Goal: Task Accomplishment & Management: Complete application form

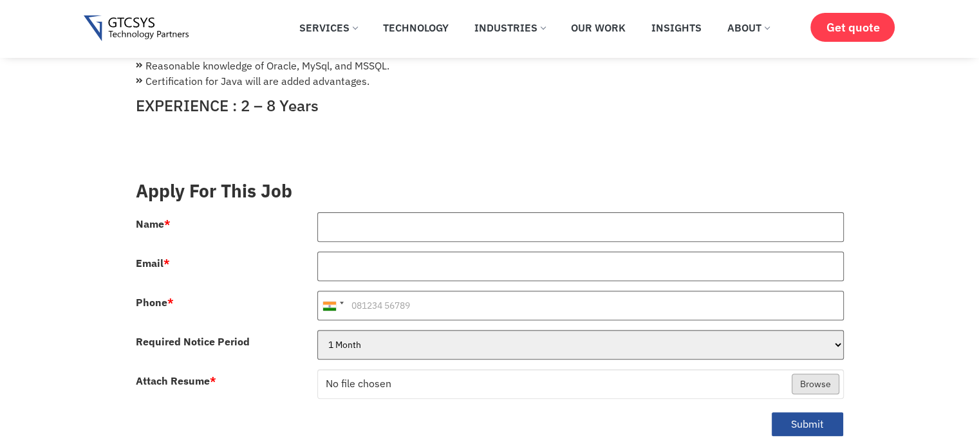
scroll to position [400, 0]
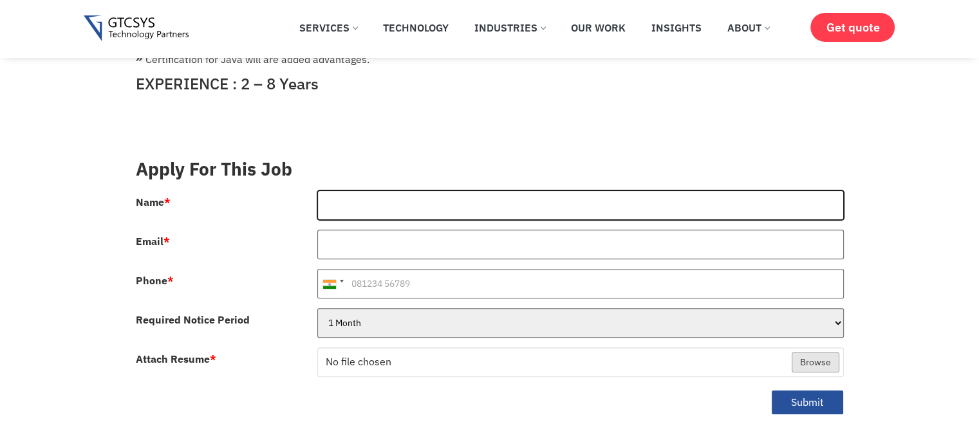
click at [559, 191] on input "Name *" at bounding box center [580, 206] width 527 height 30
type input "[PERSON_NAME]"
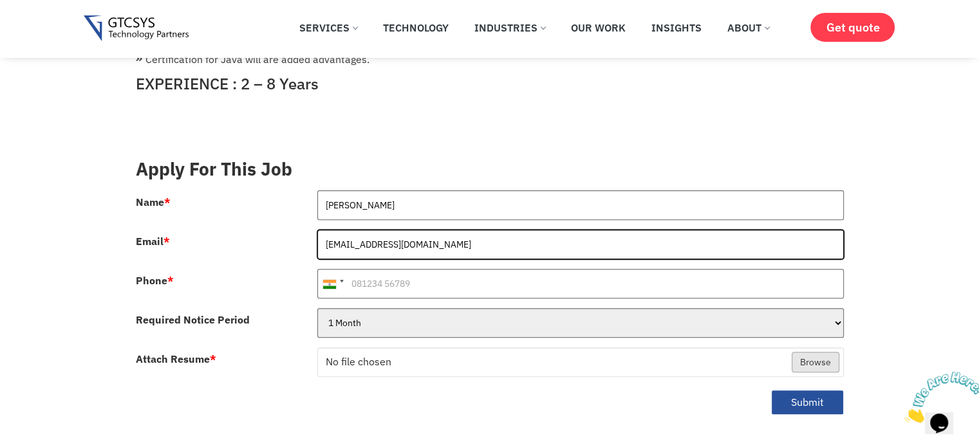
type input "[EMAIL_ADDRESS][DOMAIN_NAME]"
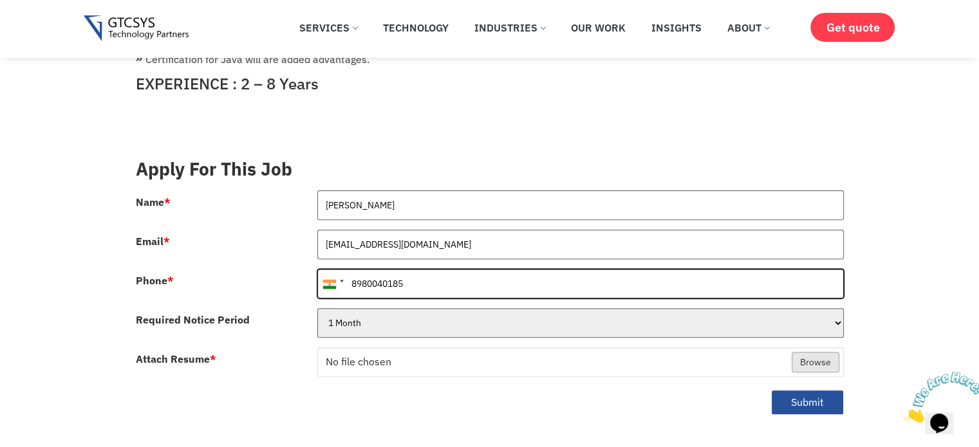
type input "8980040185"
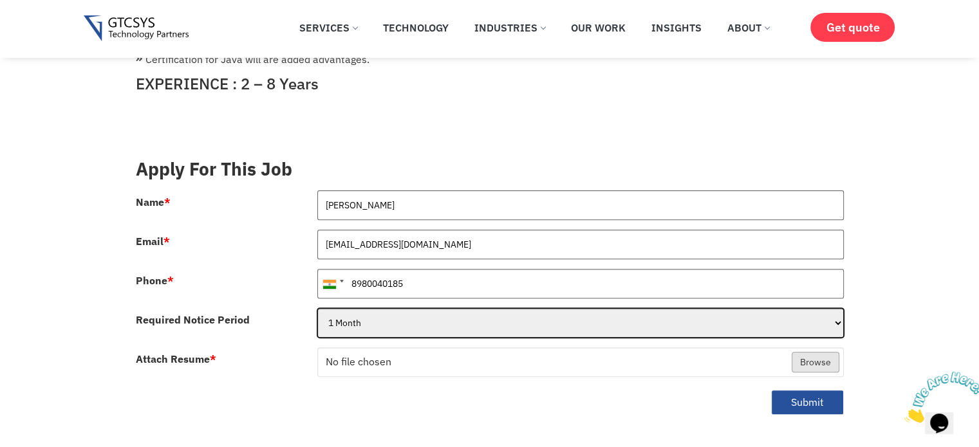
click at [386, 312] on select "1 Month 2 Months 3Months" at bounding box center [580, 323] width 527 height 30
click at [379, 314] on select "1 Month 2 Months 3Months" at bounding box center [580, 323] width 527 height 30
click at [373, 315] on select "1 Month 2 Months 3Months" at bounding box center [580, 323] width 527 height 30
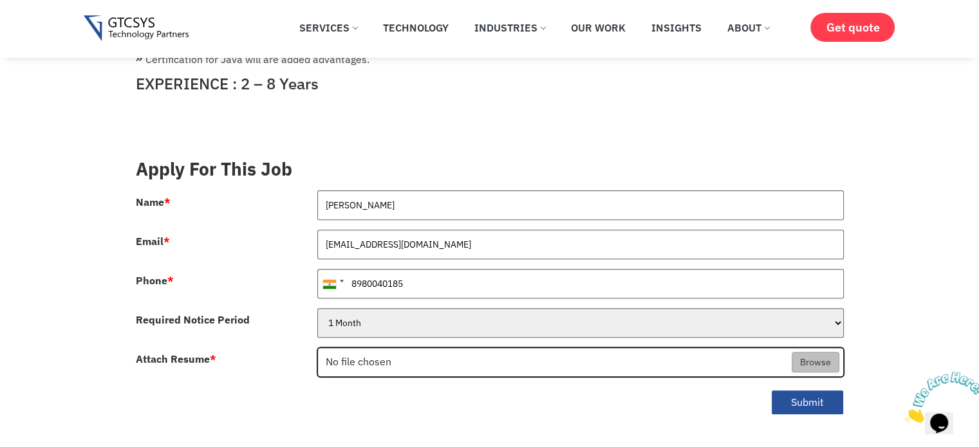
click at [368, 348] on input "Attach Resume *" at bounding box center [580, 363] width 525 height 30
type input "C:\fakepath\Dipali_Shah_Developer_Resume.pdf"
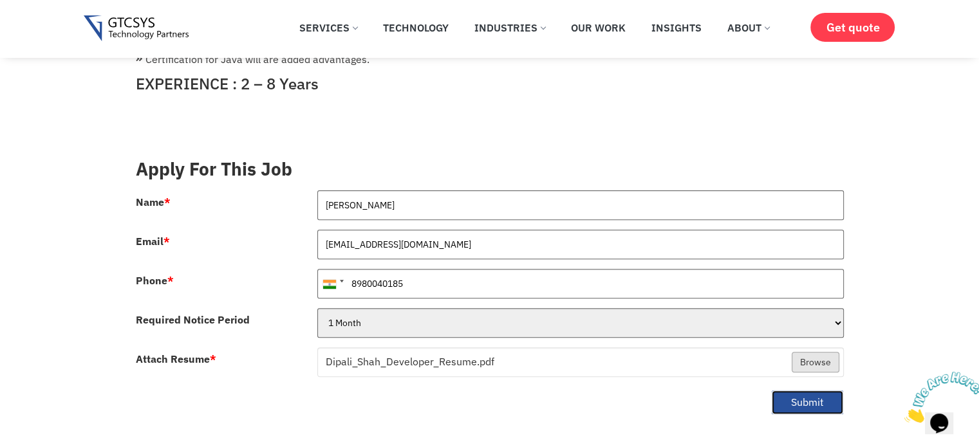
click at [799, 390] on button "Submit" at bounding box center [807, 402] width 73 height 25
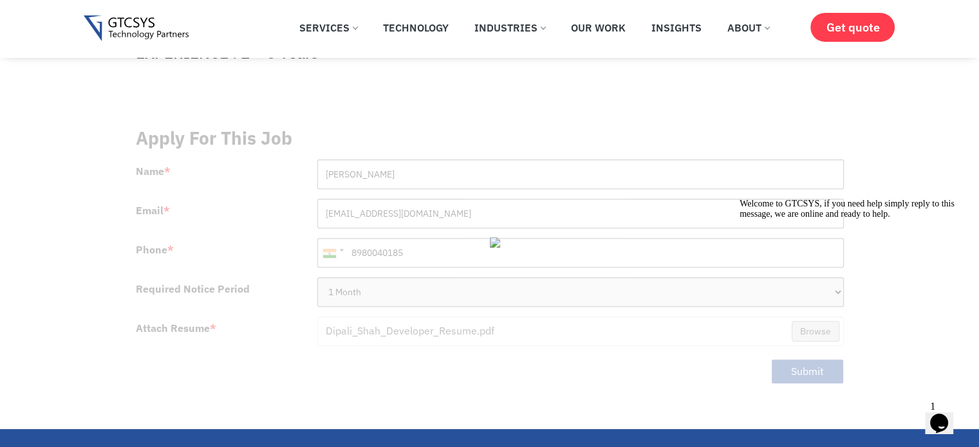
scroll to position [417, 0]
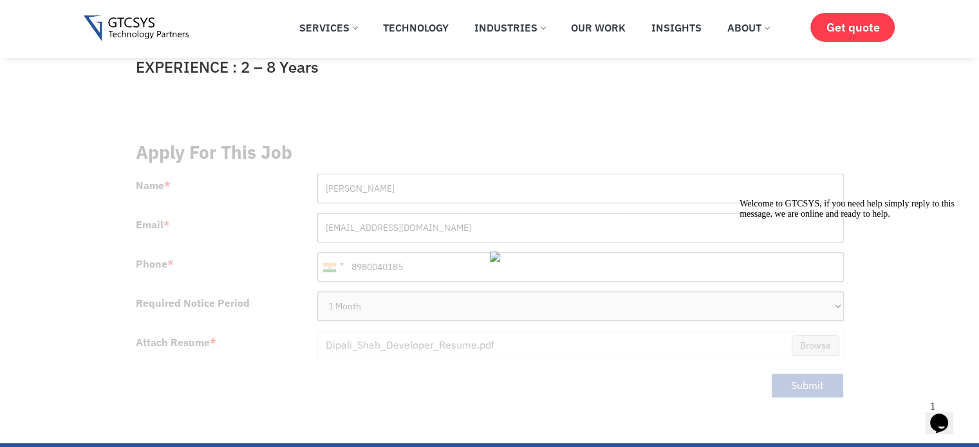
click at [630, 371] on div at bounding box center [490, 271] width 708 height 281
click at [935, 407] on span "1" at bounding box center [932, 406] width 5 height 11
click at [935, 403] on span "1" at bounding box center [932, 406] width 5 height 11
click at [922, 199] on div at bounding box center [856, 199] width 232 height 0
click at [740, 199] on icon "Chat attention grabber" at bounding box center [740, 199] width 0 height 0
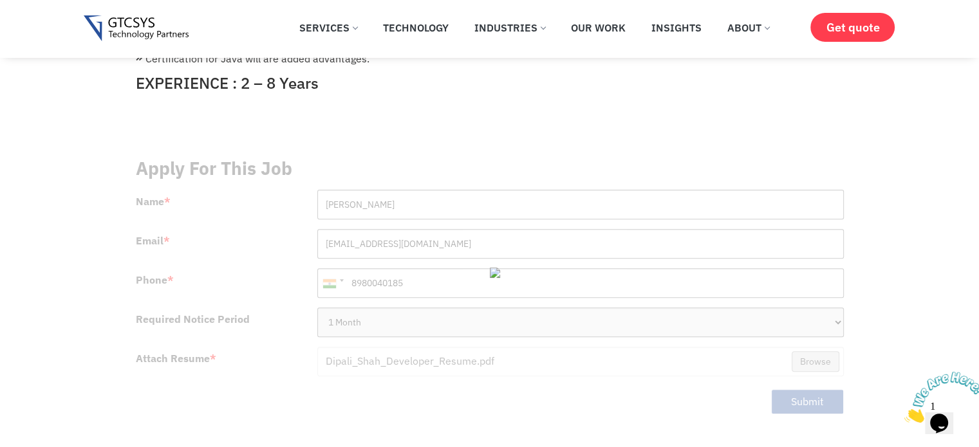
scroll to position [409, 0]
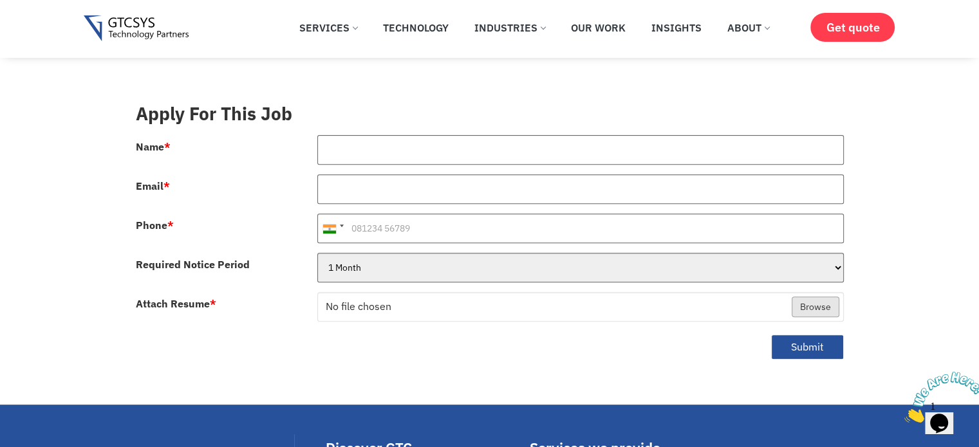
scroll to position [457, 0]
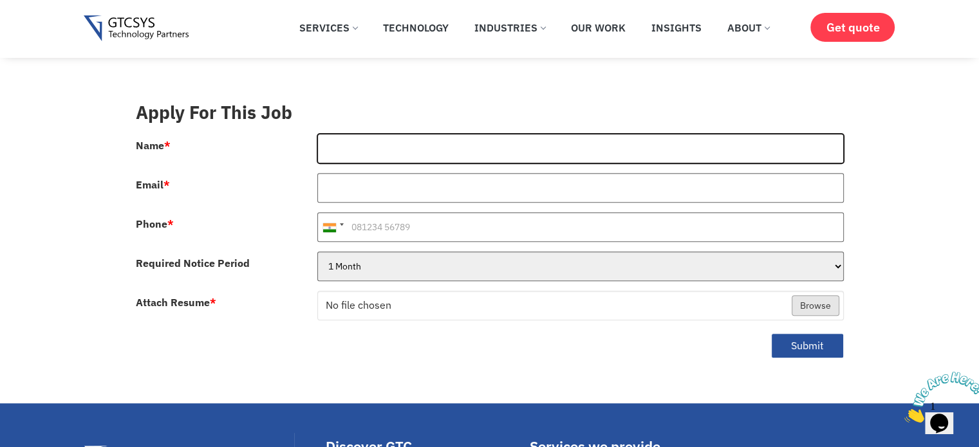
click at [409, 138] on input "Name *" at bounding box center [580, 149] width 527 height 30
type input "[PERSON_NAME]"
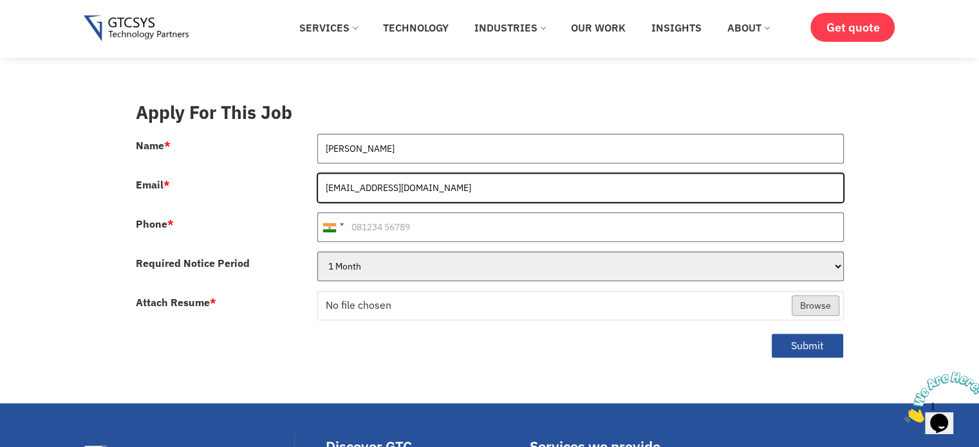
type input "[EMAIL_ADDRESS][DOMAIN_NAME]"
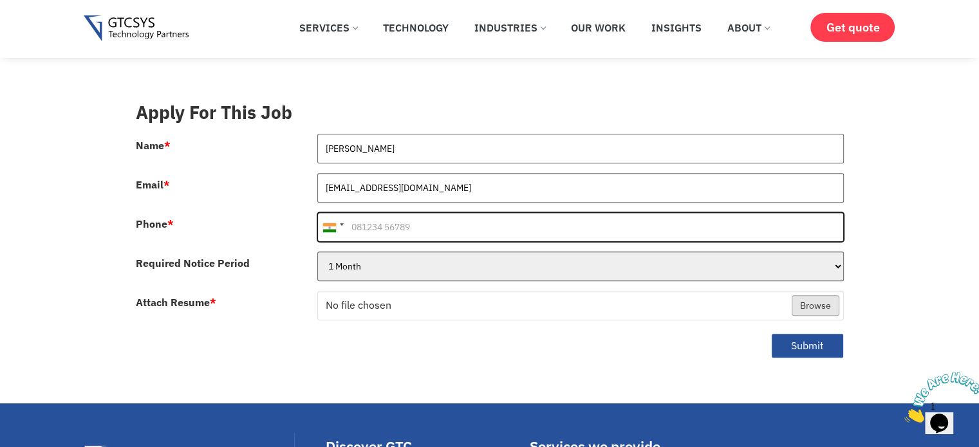
click at [439, 214] on input "Phone *" at bounding box center [580, 227] width 527 height 30
type input "8980040185"
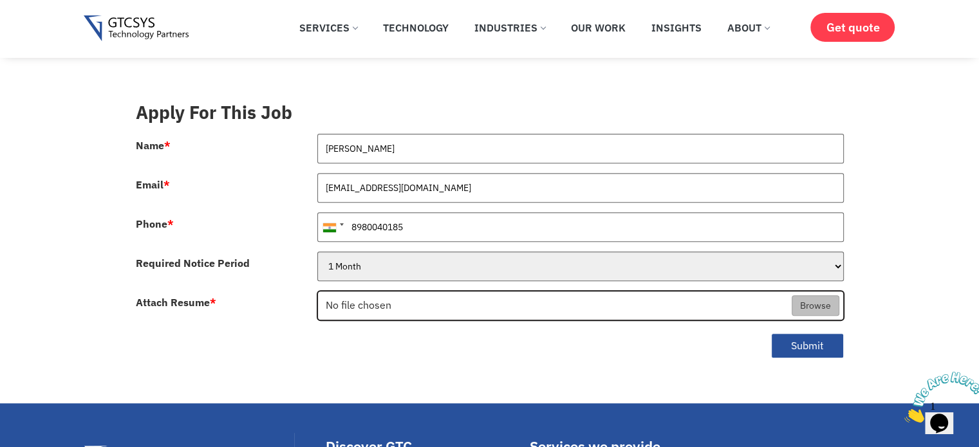
click at [355, 292] on input "Attach Resume *" at bounding box center [580, 307] width 525 height 30
type input "C:\fakepath\Dipali_Shah_Developer_Resume.pdf"
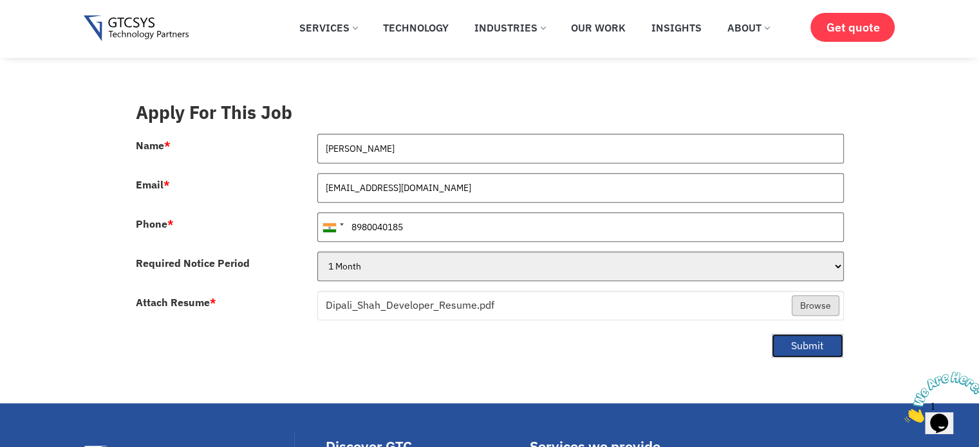
click at [794, 333] on button "Submit" at bounding box center [807, 345] width 73 height 25
